Goal: Task Accomplishment & Management: Manage account settings

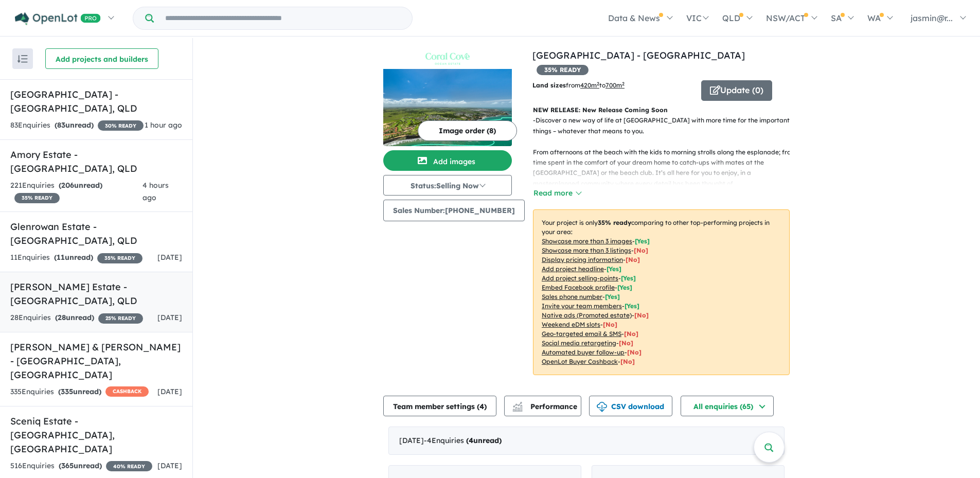
click at [87, 293] on link "[PERSON_NAME] Estate - [GEOGRAPHIC_DATA] , [GEOGRAPHIC_DATA] 28 Enquir ies ( 28…" at bounding box center [96, 302] width 192 height 61
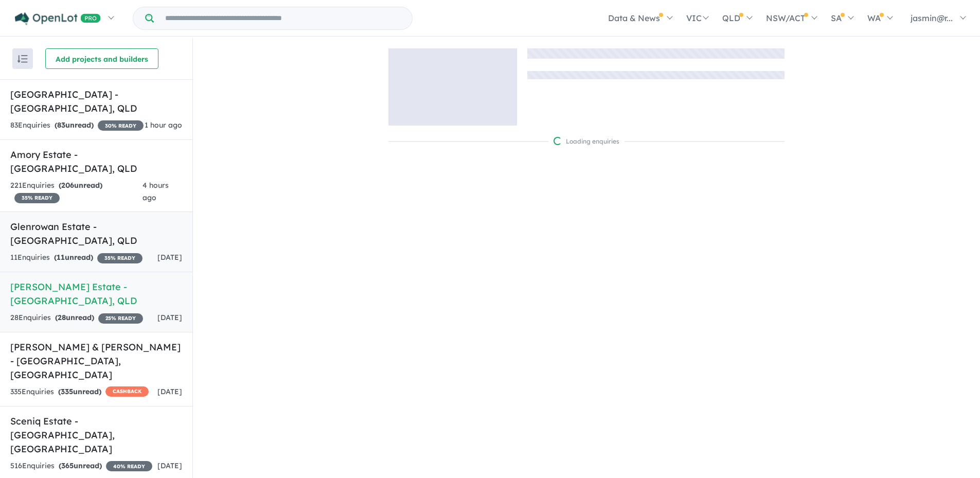
click at [92, 253] on strong "( 11 unread)" at bounding box center [73, 257] width 39 height 9
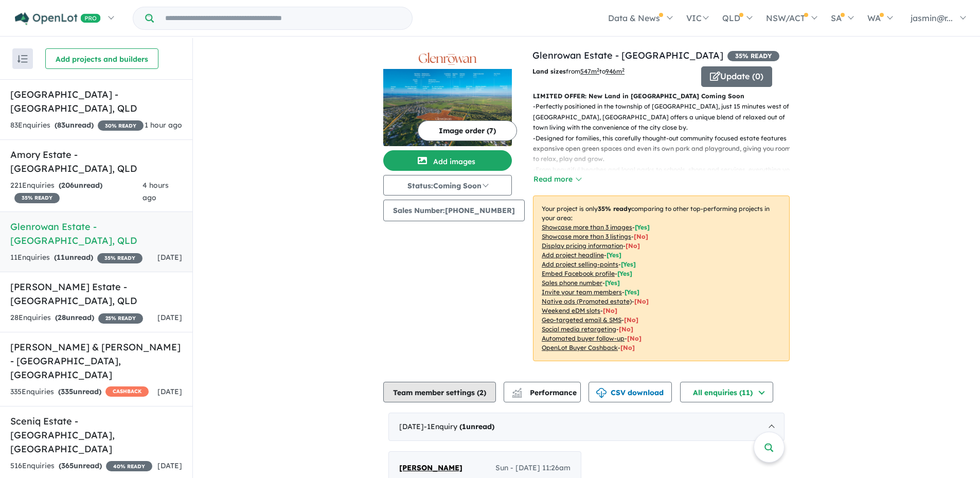
click at [472, 394] on button "Team member settings ( 2 )" at bounding box center [439, 392] width 113 height 21
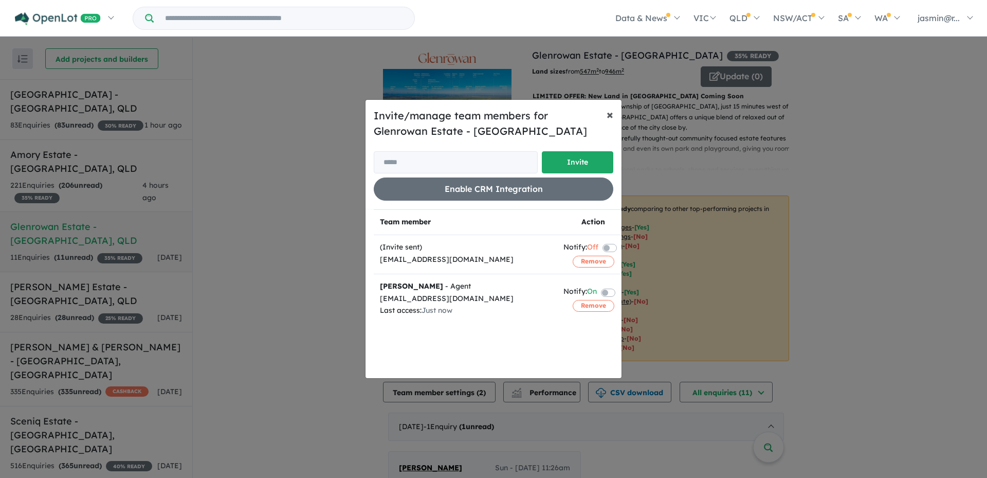
click at [607, 120] on span "×" at bounding box center [610, 113] width 7 height 15
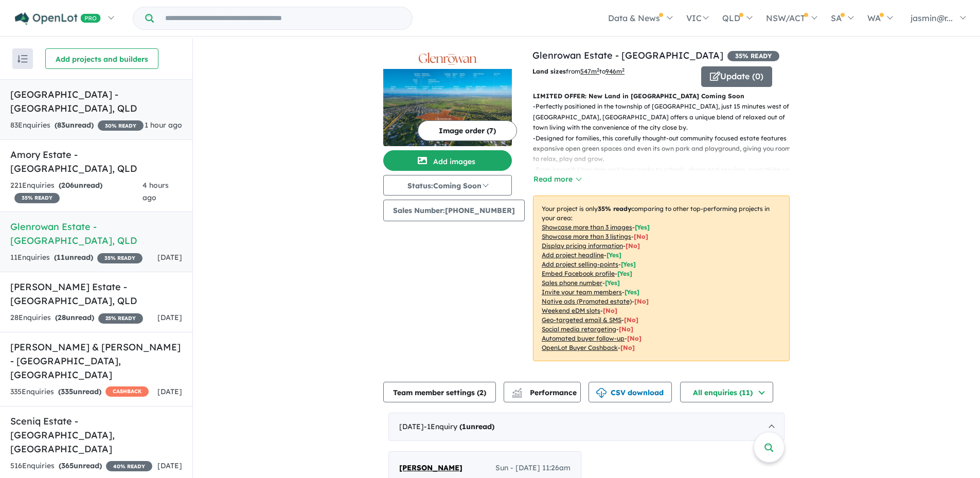
click at [109, 104] on h5 "[GEOGRAPHIC_DATA] - [GEOGRAPHIC_DATA] , [GEOGRAPHIC_DATA]" at bounding box center [96, 101] width 172 height 28
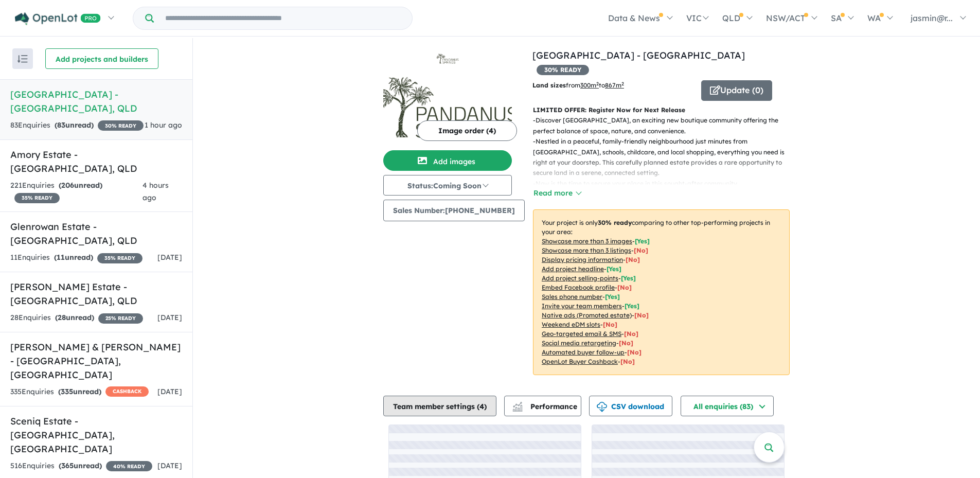
click at [451, 396] on button "Team member settings ( 4 )" at bounding box center [439, 405] width 113 height 21
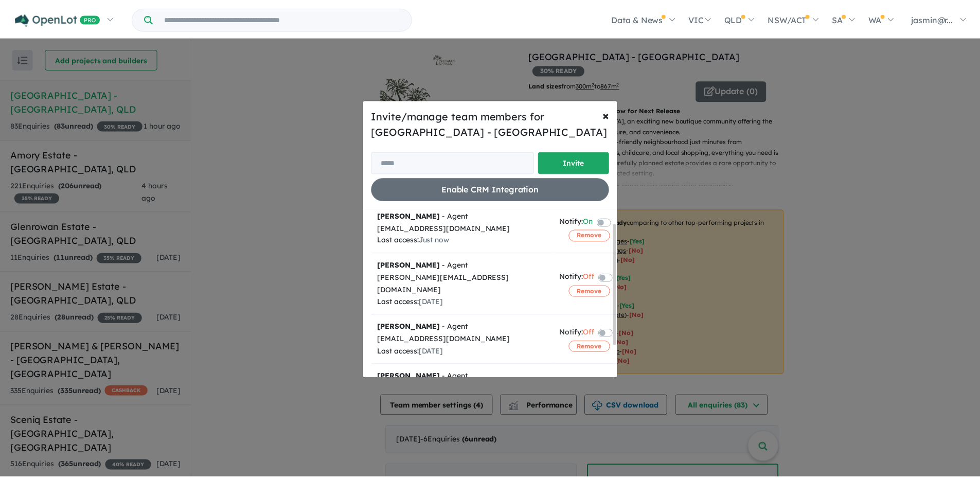
scroll to position [63, 0]
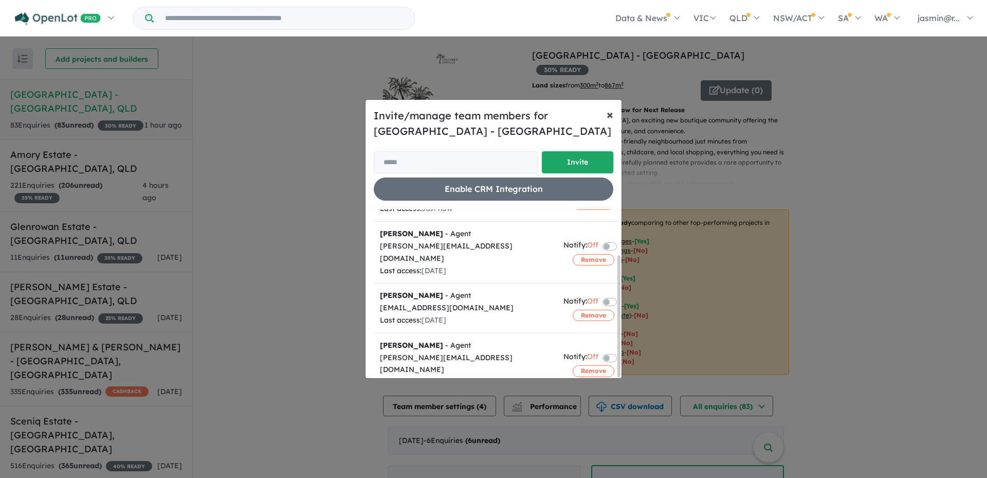
click at [608, 114] on span "×" at bounding box center [610, 113] width 7 height 15
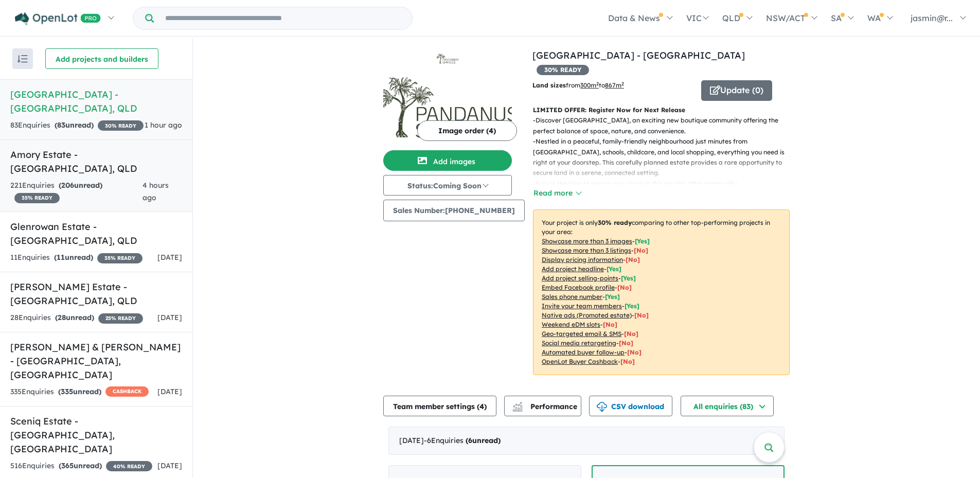
click at [100, 176] on link "Amory Estate - [GEOGRAPHIC_DATA] , QLD 221 Enquir ies ( 206 unread) 35 % READY …" at bounding box center [96, 175] width 192 height 73
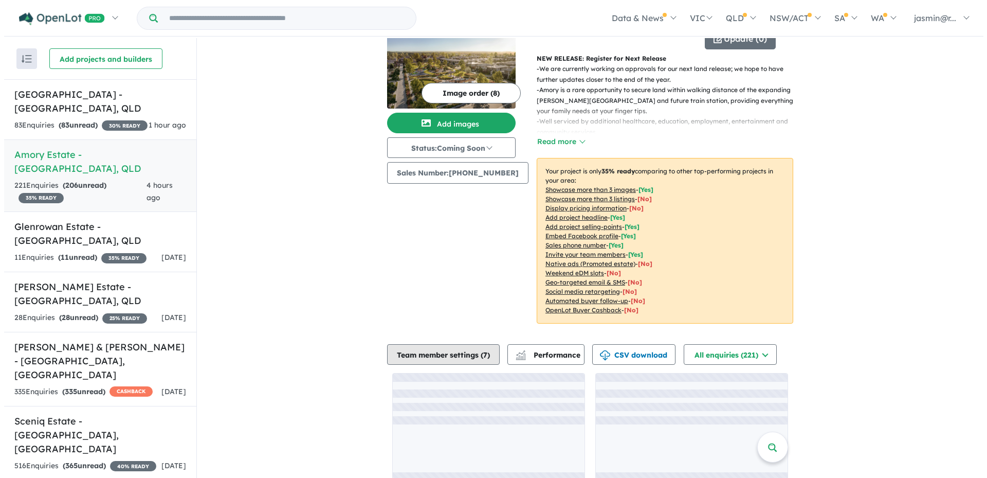
scroll to position [58, 0]
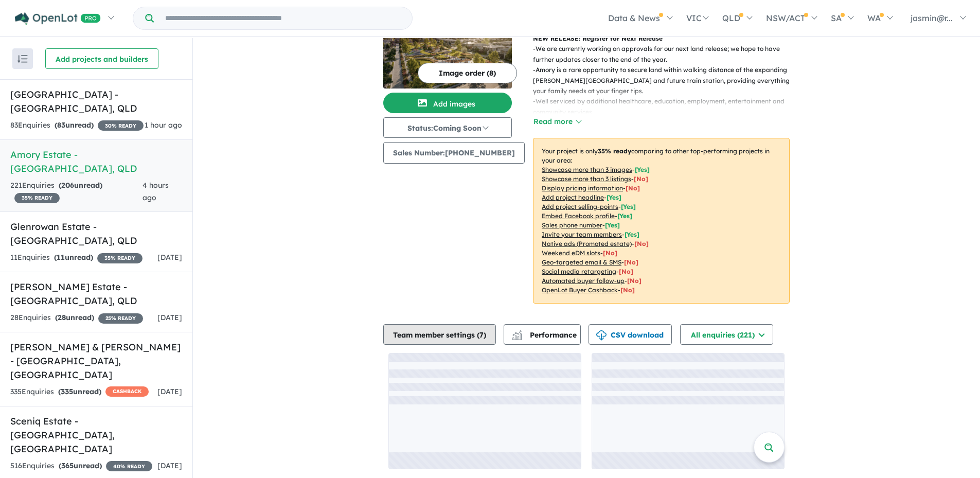
click at [454, 329] on button "Team member settings ( 7 )" at bounding box center [439, 334] width 113 height 21
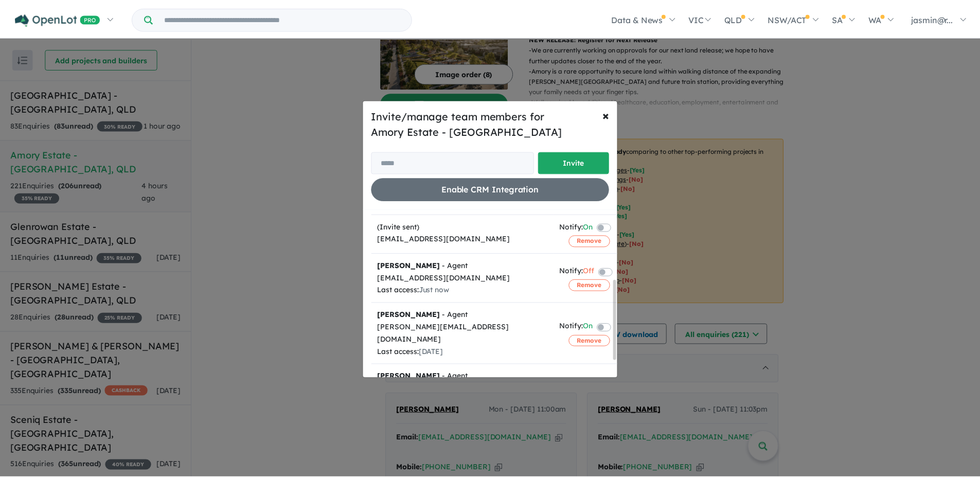
scroll to position [0, 0]
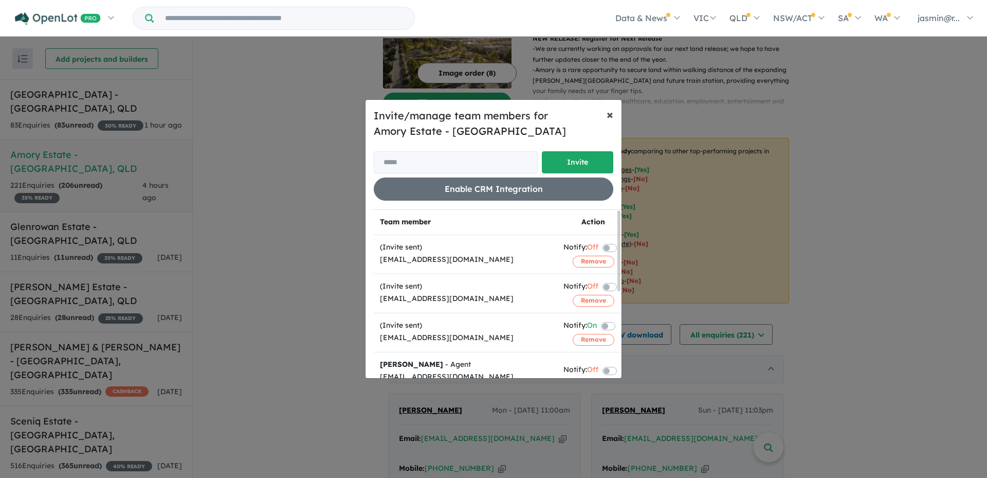
click at [609, 117] on span "×" at bounding box center [610, 113] width 7 height 15
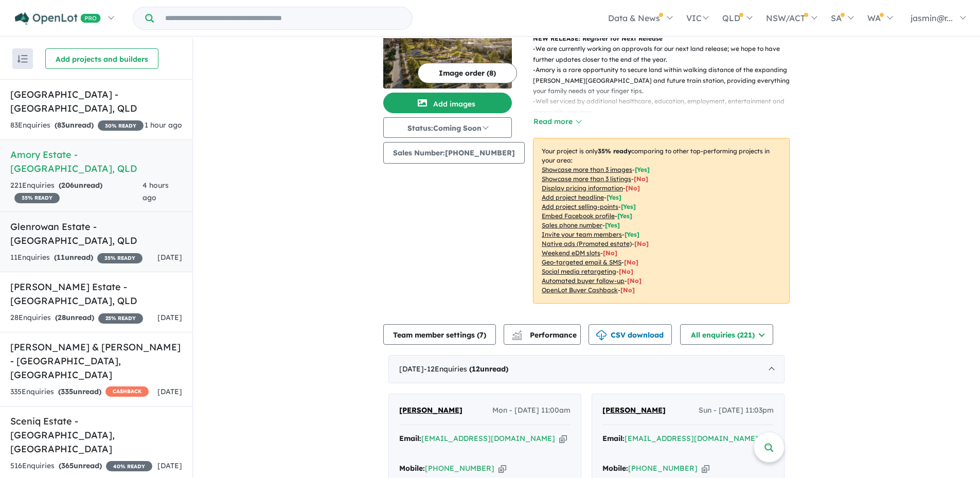
click at [101, 251] on div "11 Enquir ies ( 11 unread) 35 % READY" at bounding box center [76, 257] width 132 height 12
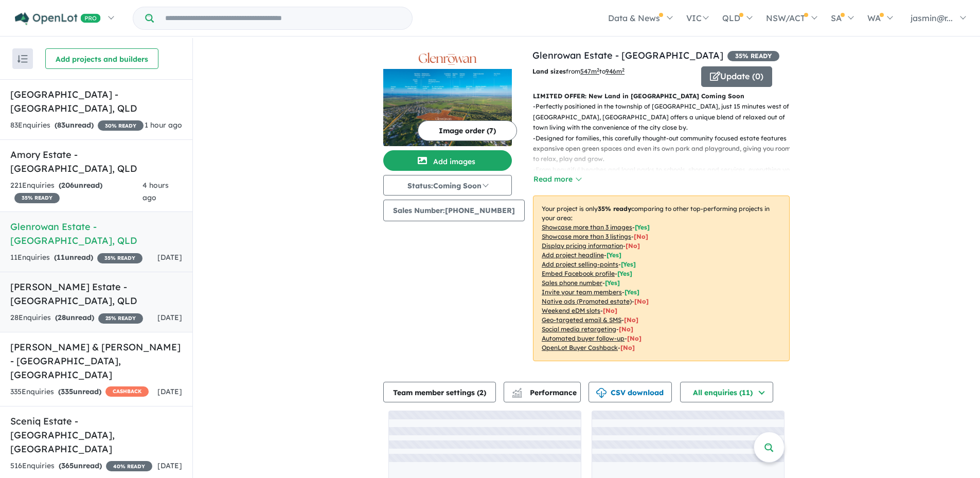
click at [110, 312] on div "28 Enquir ies ( 28 unread) 25 % READY" at bounding box center [76, 318] width 133 height 12
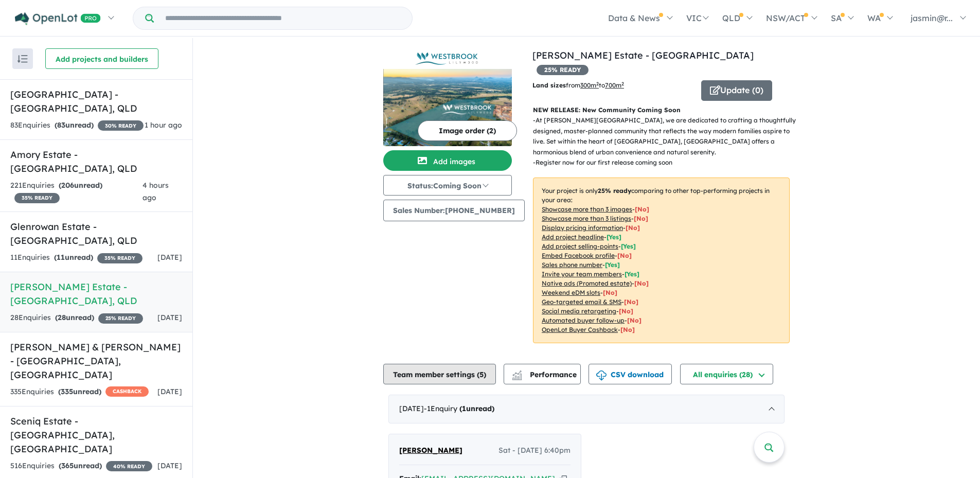
click at [475, 364] on button "Team member settings ( 5 )" at bounding box center [439, 374] width 113 height 21
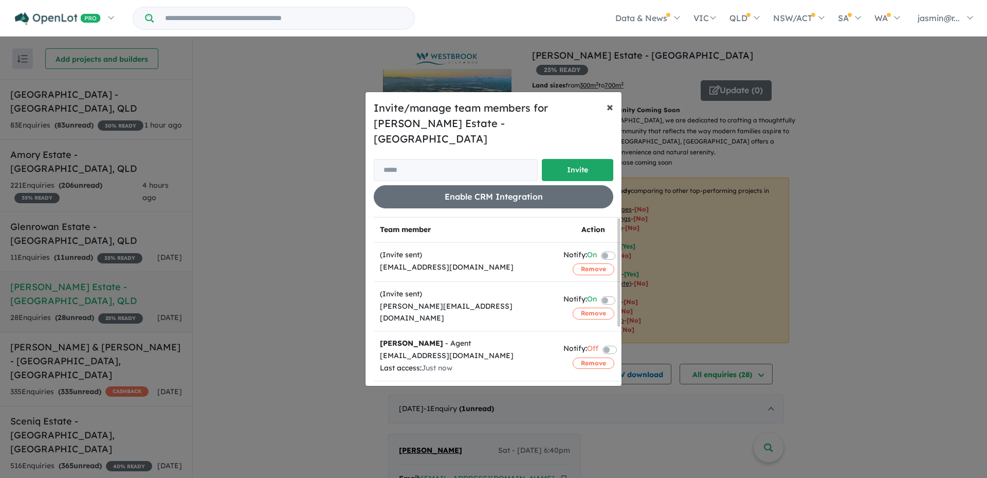
click at [607, 114] on span "×" at bounding box center [610, 106] width 7 height 15
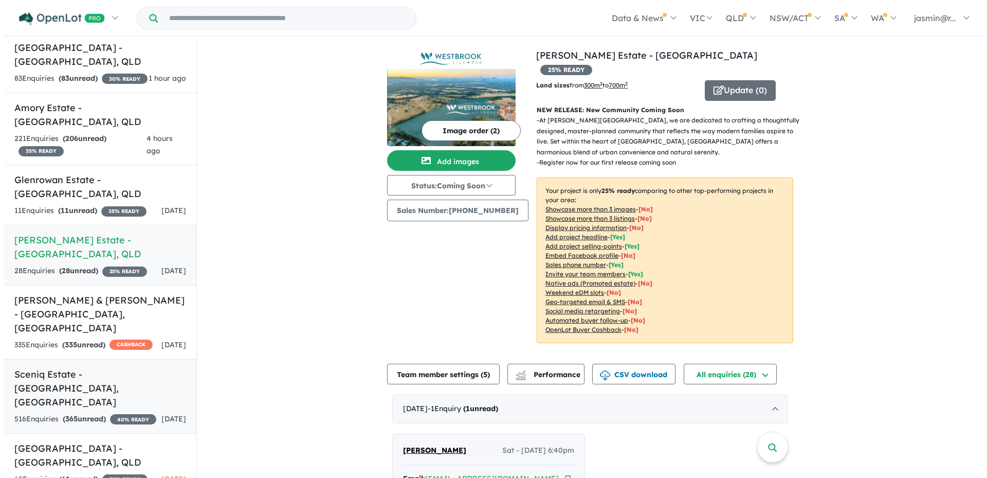
scroll to position [103, 0]
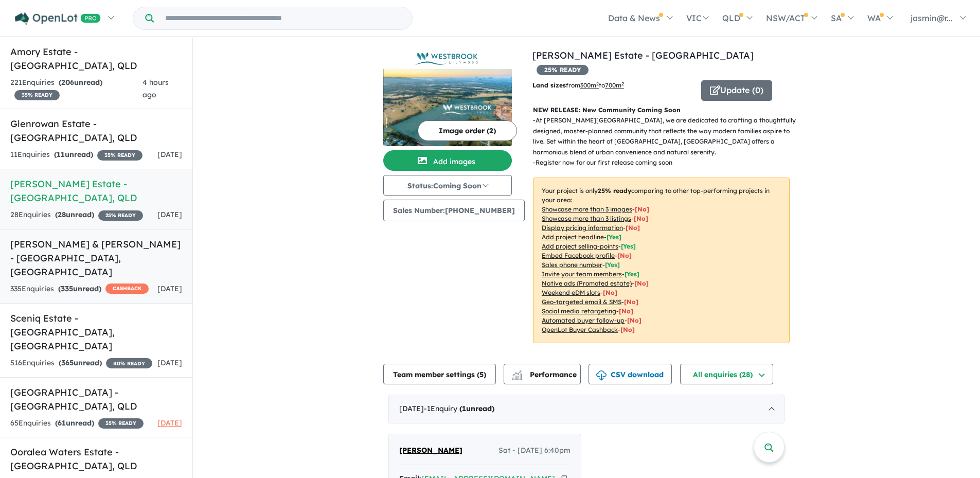
click at [110, 283] on div "335 Enquir ies ( 335 unread) CASHBACK" at bounding box center [79, 289] width 138 height 12
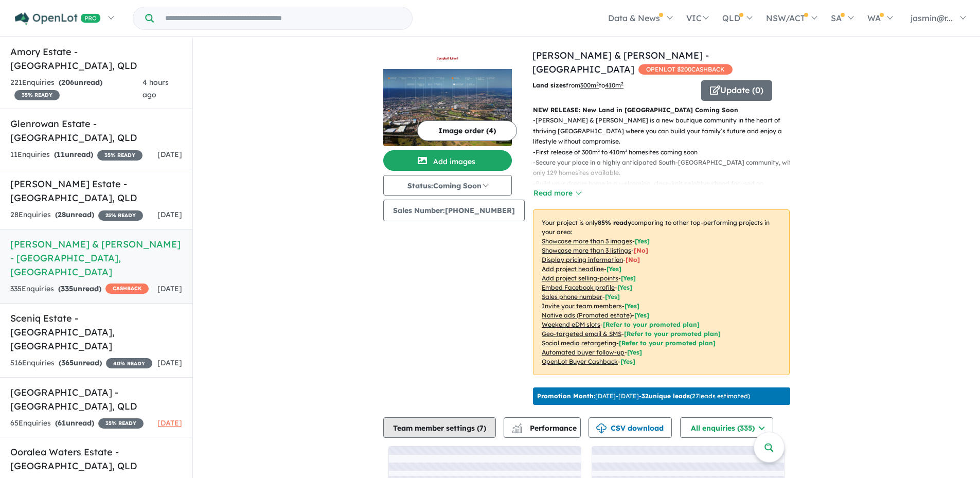
click at [465, 424] on button "Team member settings ( 7 )" at bounding box center [439, 427] width 113 height 21
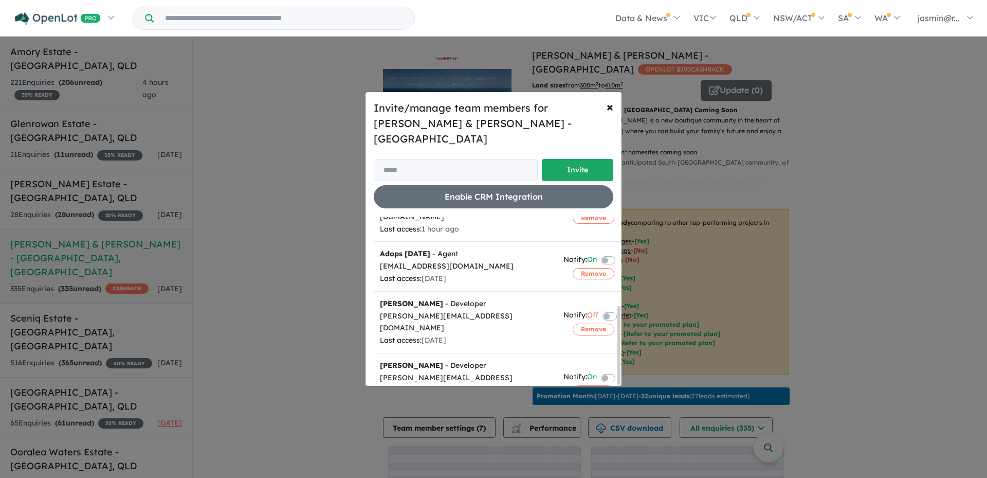
scroll to position [191, 0]
click at [607, 121] on button "× Close" at bounding box center [610, 106] width 23 height 29
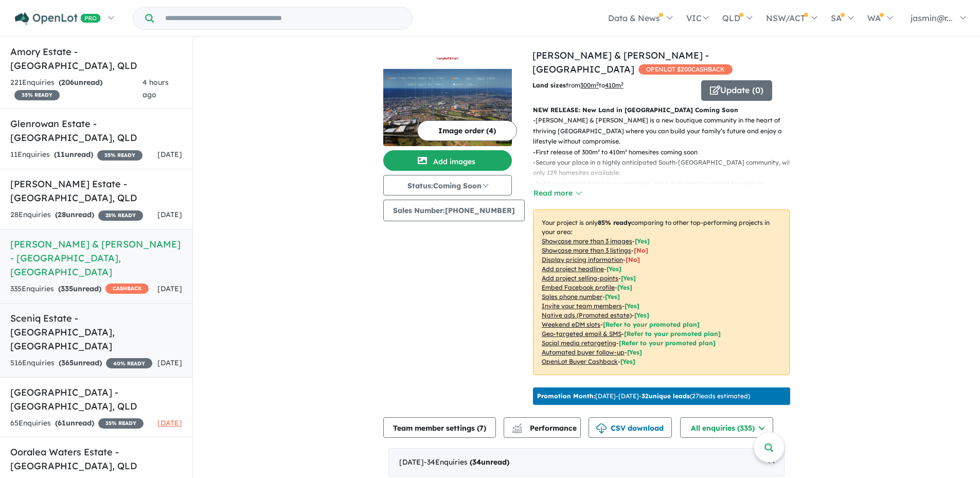
click at [115, 332] on link "Sceniq Estate - [GEOGRAPHIC_DATA] , [GEOGRAPHIC_DATA] 516 Enquir ies ( 365 unre…" at bounding box center [96, 340] width 192 height 75
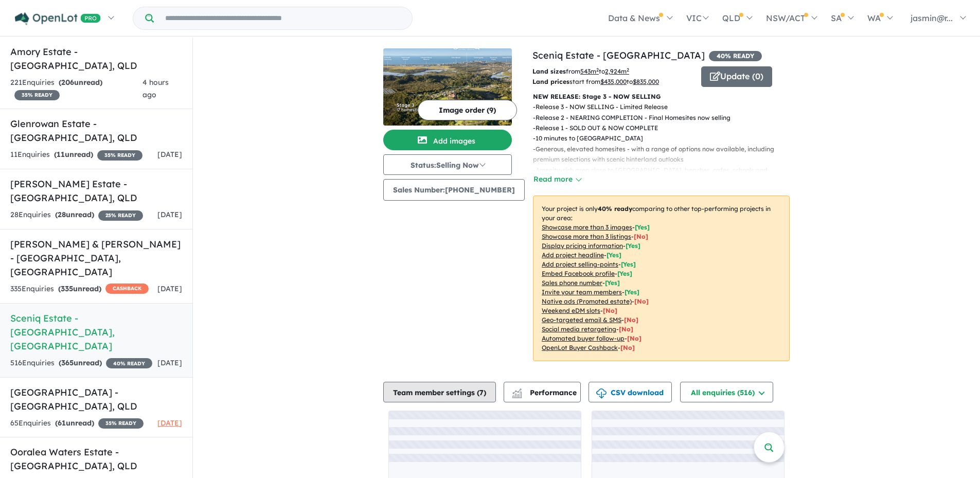
click at [443, 392] on button "Team member settings ( 7 )" at bounding box center [439, 392] width 113 height 21
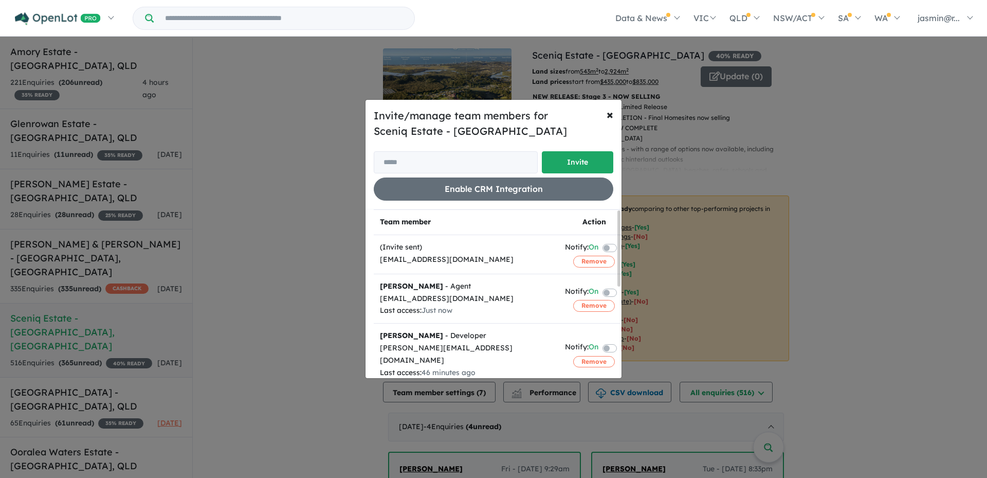
click at [621, 294] on label at bounding box center [622, 291] width 2 height 12
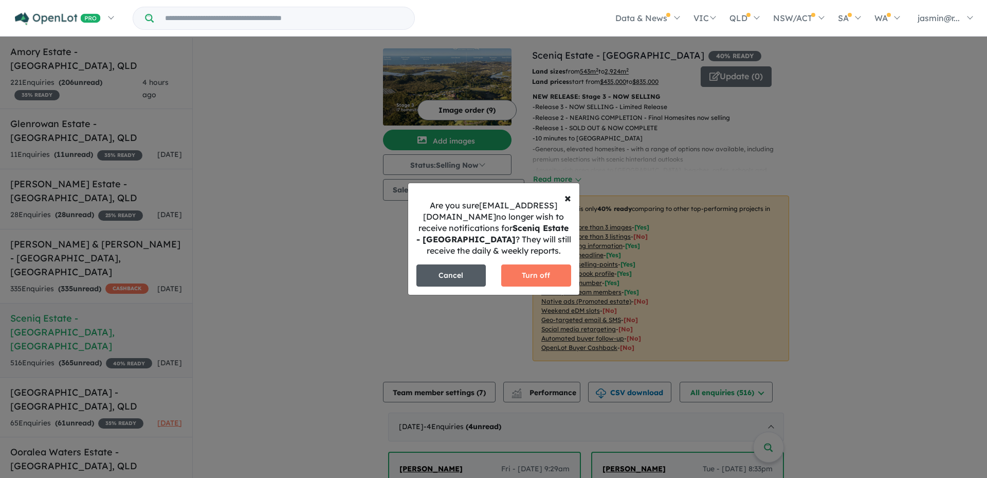
click at [462, 277] on button "Cancel" at bounding box center [452, 275] width 70 height 22
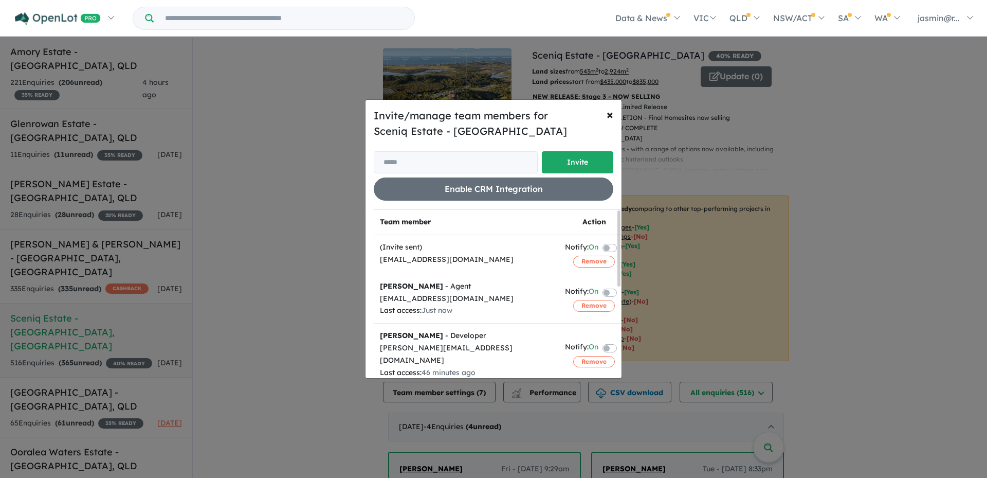
click at [621, 292] on label at bounding box center [622, 291] width 2 height 12
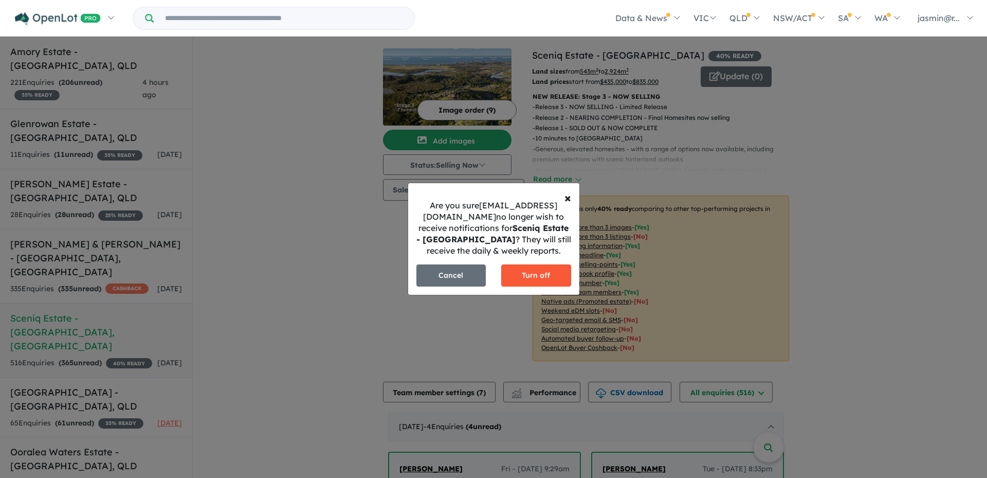
click at [551, 272] on button "Turn off" at bounding box center [536, 275] width 70 height 22
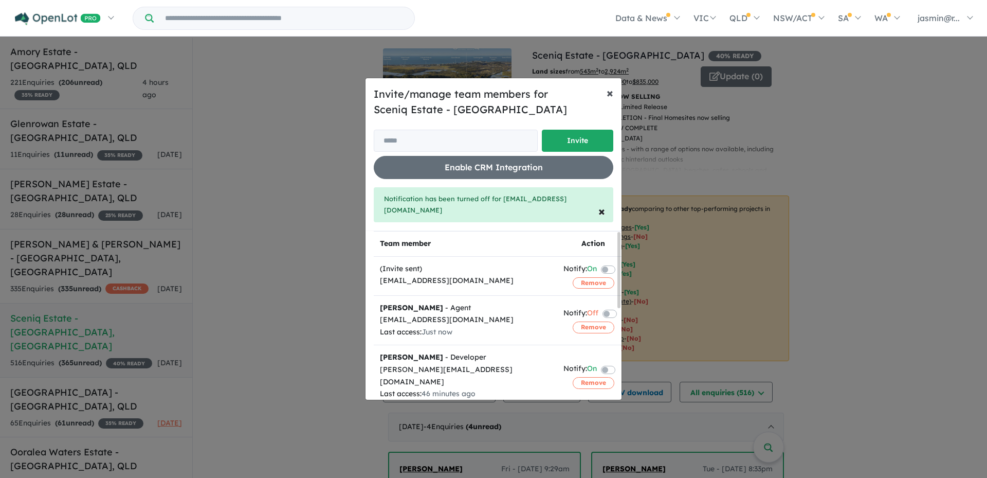
click at [609, 100] on span "×" at bounding box center [610, 92] width 7 height 15
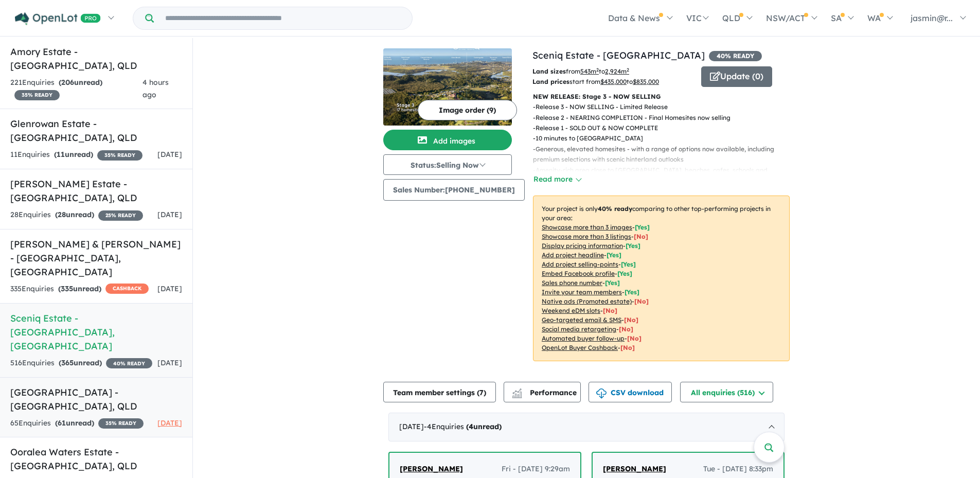
click at [113, 385] on h5 "[GEOGRAPHIC_DATA] - [GEOGRAPHIC_DATA] , [GEOGRAPHIC_DATA]" at bounding box center [96, 399] width 172 height 28
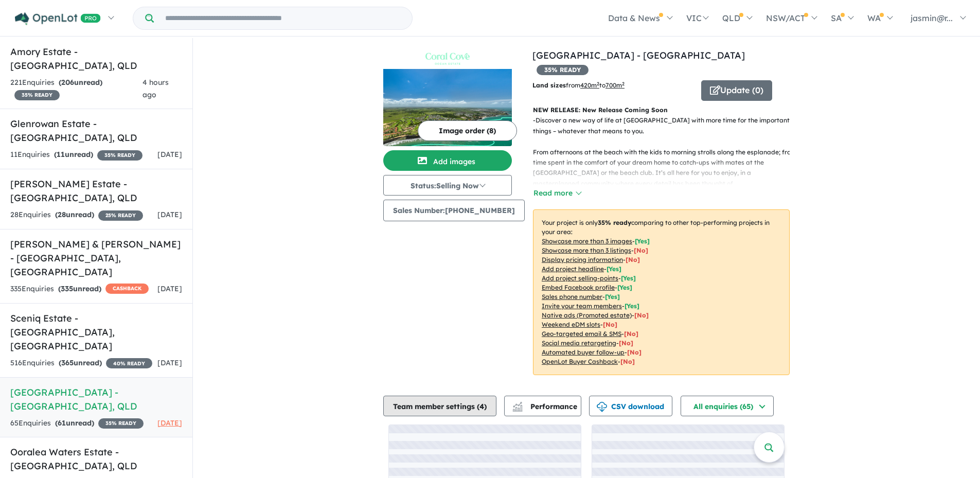
click at [447, 395] on button "Team member settings ( 4 )" at bounding box center [439, 405] width 113 height 21
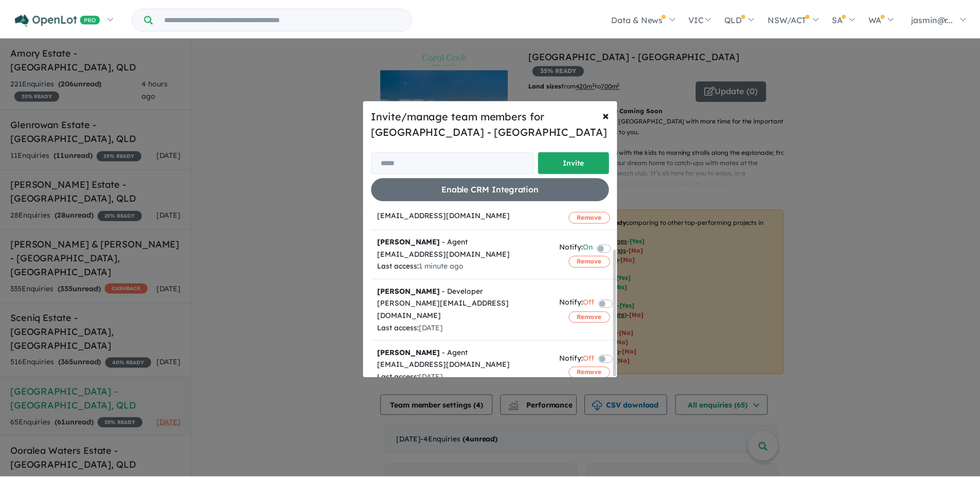
scroll to position [52, 0]
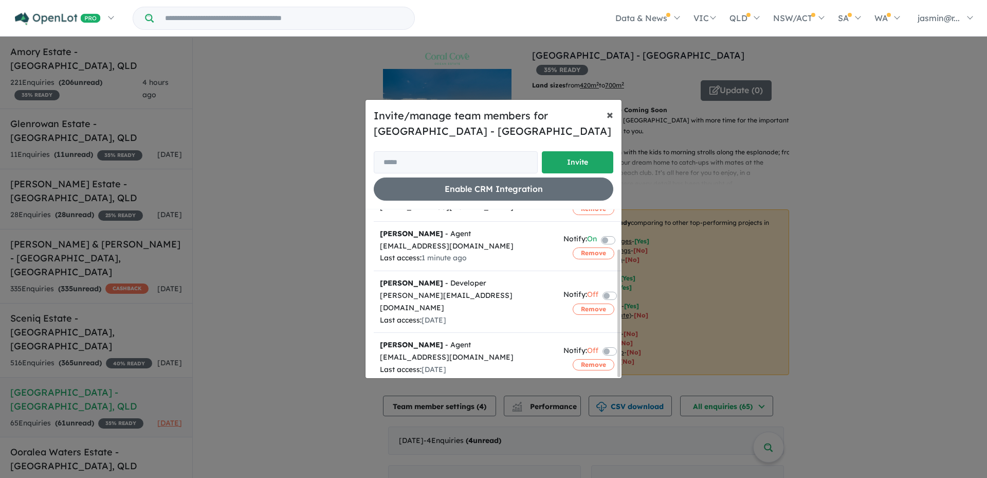
drag, startPoint x: 610, startPoint y: 117, endPoint x: 604, endPoint y: 119, distance: 6.5
click at [610, 116] on span "×" at bounding box center [610, 113] width 7 height 15
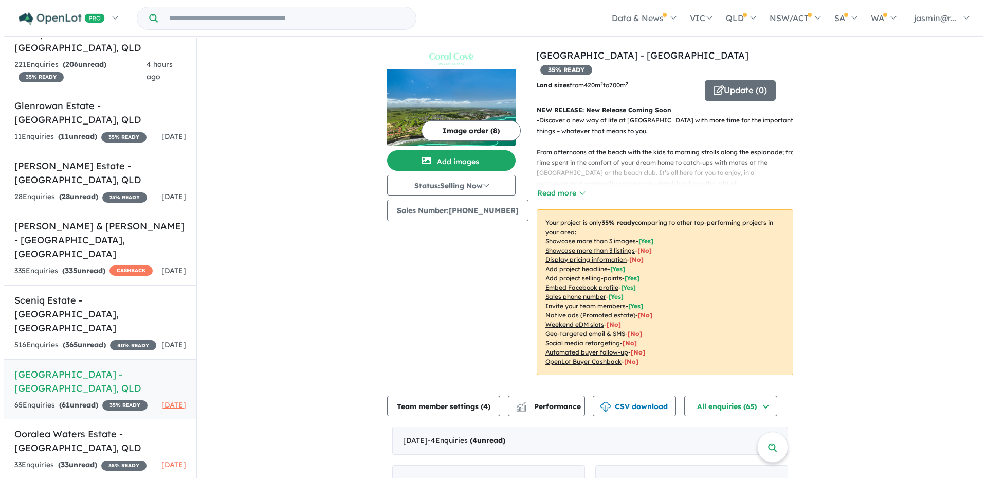
scroll to position [137, 0]
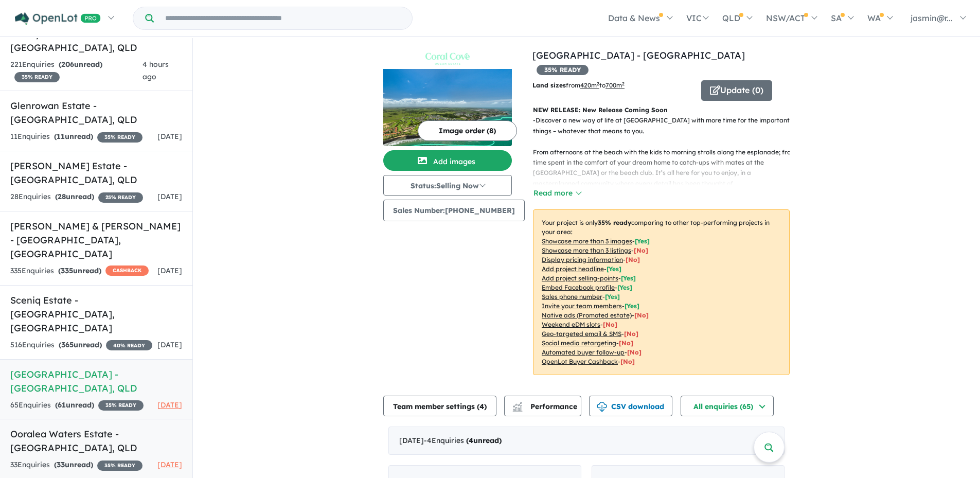
click at [105, 427] on h5 "Ooralea Waters Estate - [GEOGRAPHIC_DATA] , [GEOGRAPHIC_DATA]" at bounding box center [96, 441] width 172 height 28
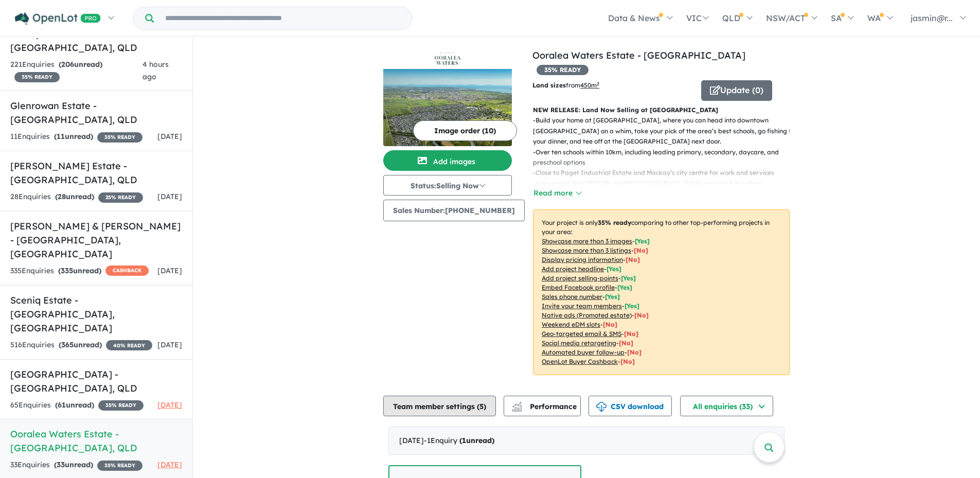
click at [466, 395] on button "Team member settings ( 5 )" at bounding box center [439, 405] width 113 height 21
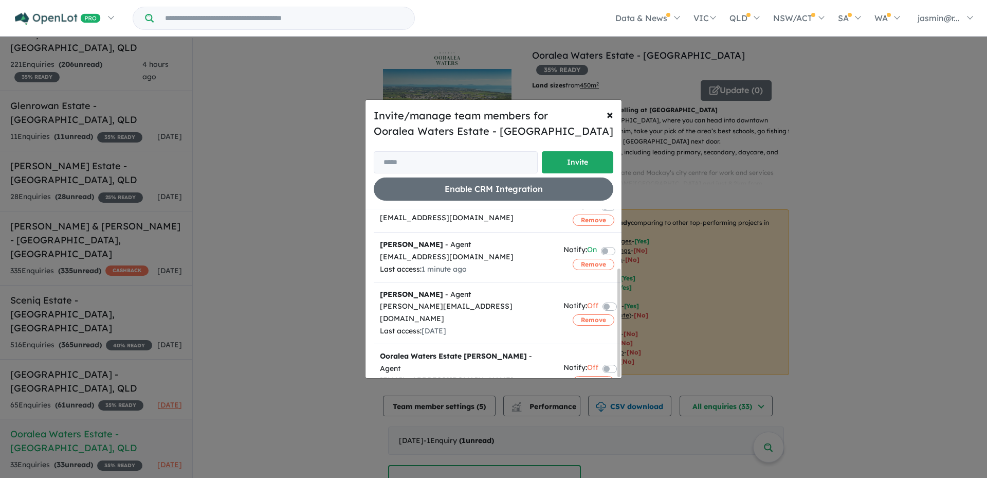
scroll to position [92, 0]
click at [606, 119] on button "× Close" at bounding box center [610, 114] width 23 height 29
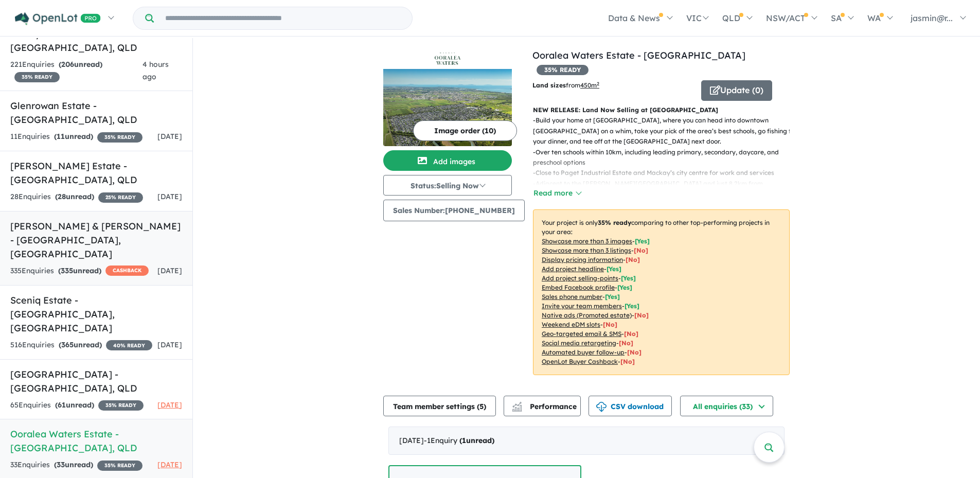
click at [86, 227] on link "[PERSON_NAME] & [PERSON_NAME] - [GEOGRAPHIC_DATA] , [GEOGRAPHIC_DATA] 335 Enqui…" at bounding box center [96, 248] width 192 height 75
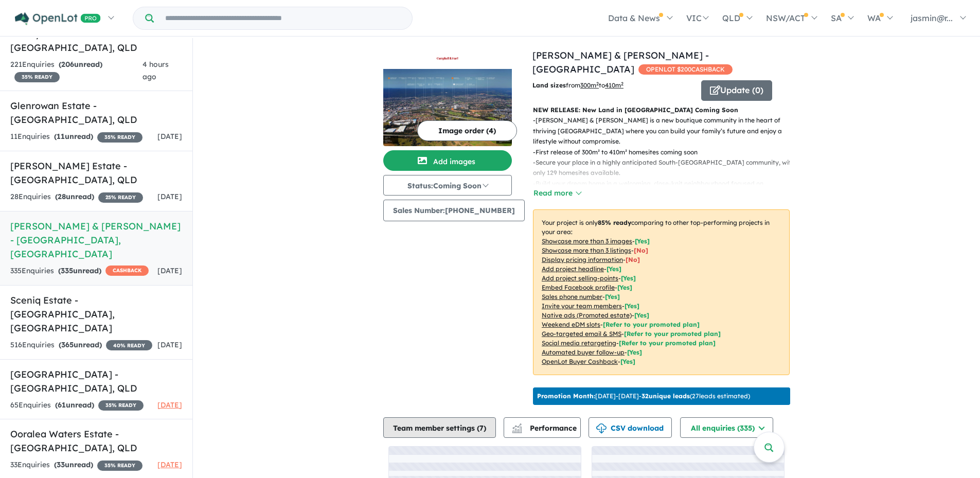
click at [453, 420] on button "Team member settings ( 7 )" at bounding box center [439, 427] width 113 height 21
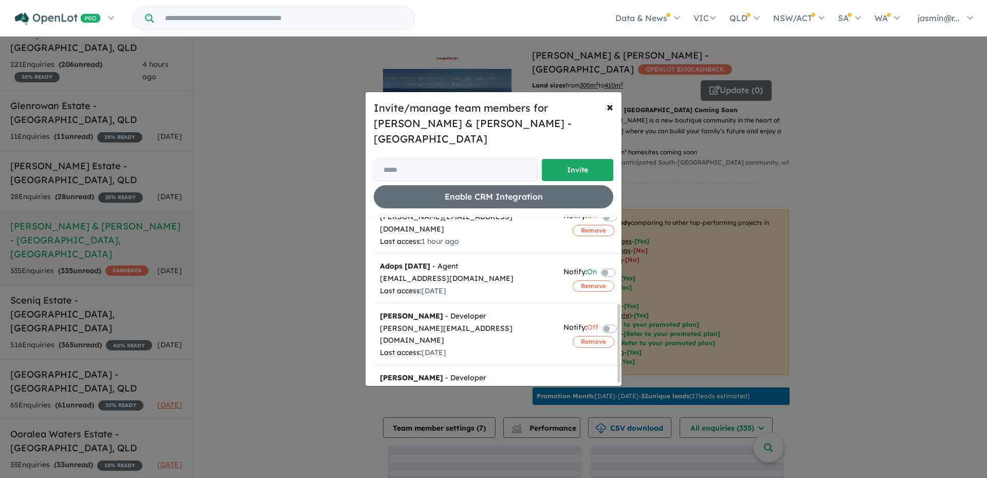
scroll to position [191, 0]
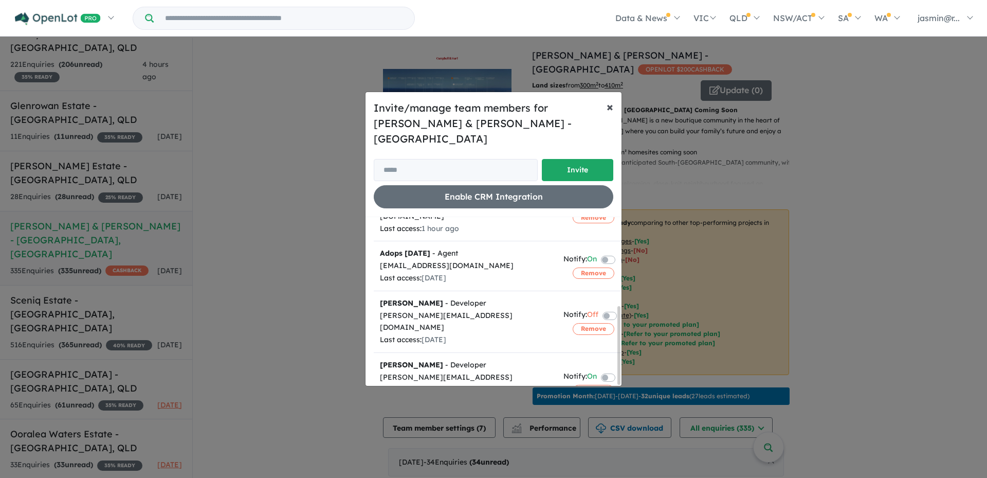
click at [610, 114] on span "×" at bounding box center [610, 106] width 7 height 15
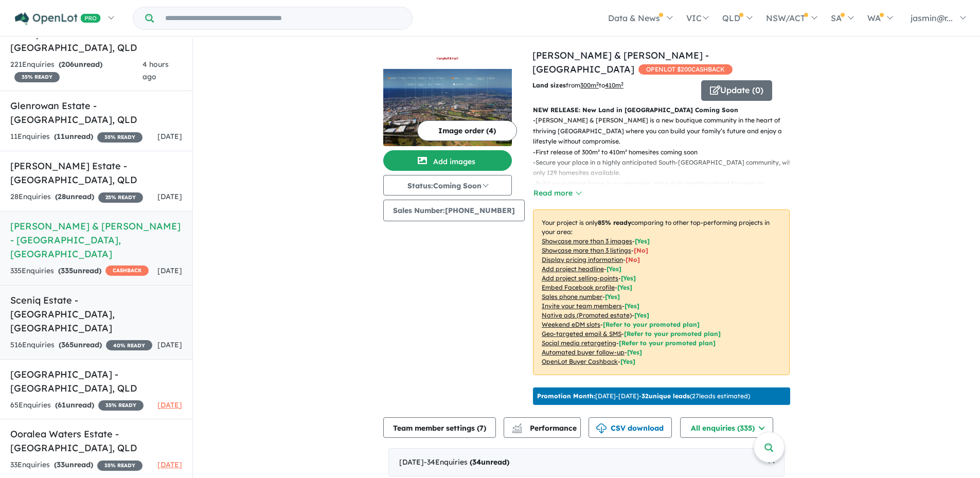
click at [86, 340] on strong "( 365 unread)" at bounding box center [80, 344] width 43 height 9
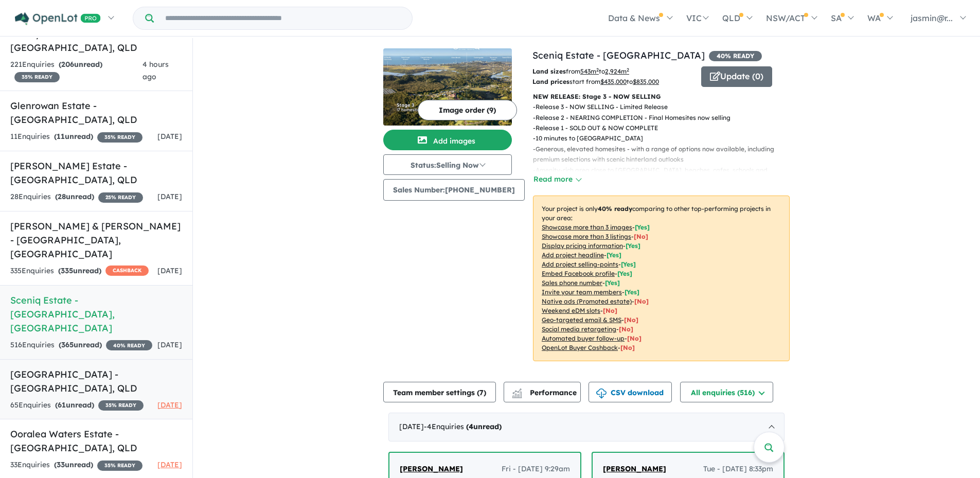
click at [102, 367] on h5 "[GEOGRAPHIC_DATA] - [GEOGRAPHIC_DATA] , [GEOGRAPHIC_DATA]" at bounding box center [96, 381] width 172 height 28
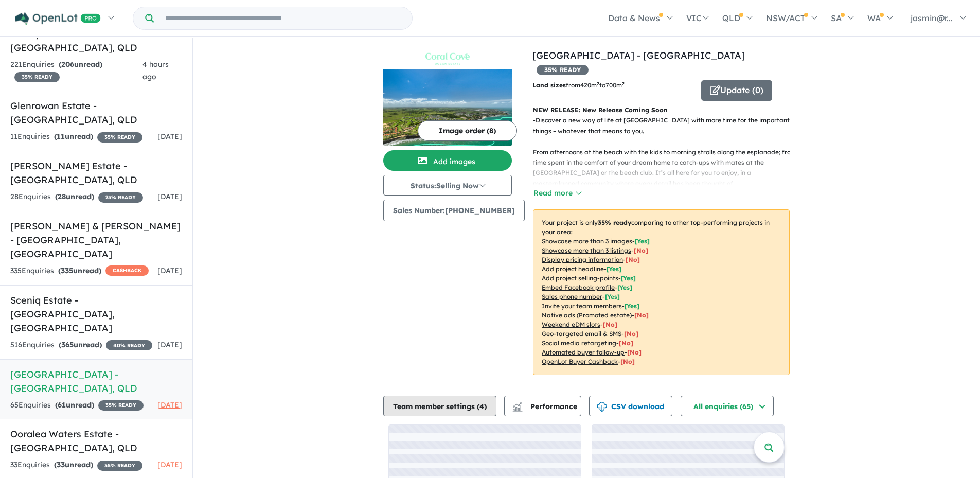
click at [448, 395] on button "Team member settings ( 4 )" at bounding box center [439, 405] width 113 height 21
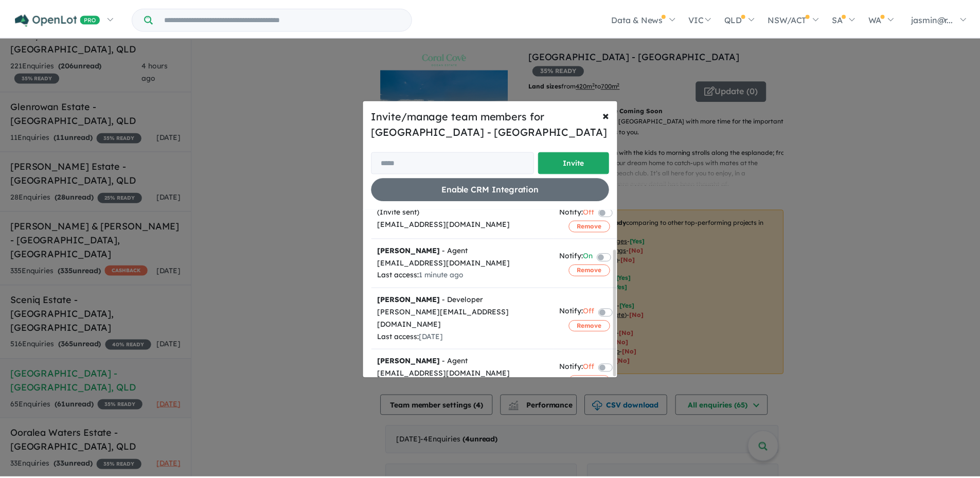
scroll to position [52, 0]
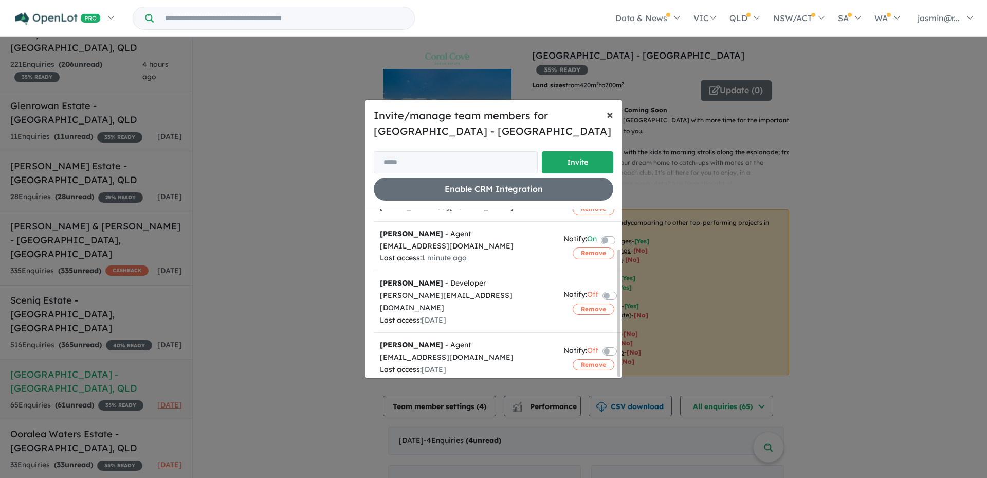
click at [606, 118] on button "× Close" at bounding box center [610, 114] width 23 height 29
